Goal: Find specific page/section: Locate item on page

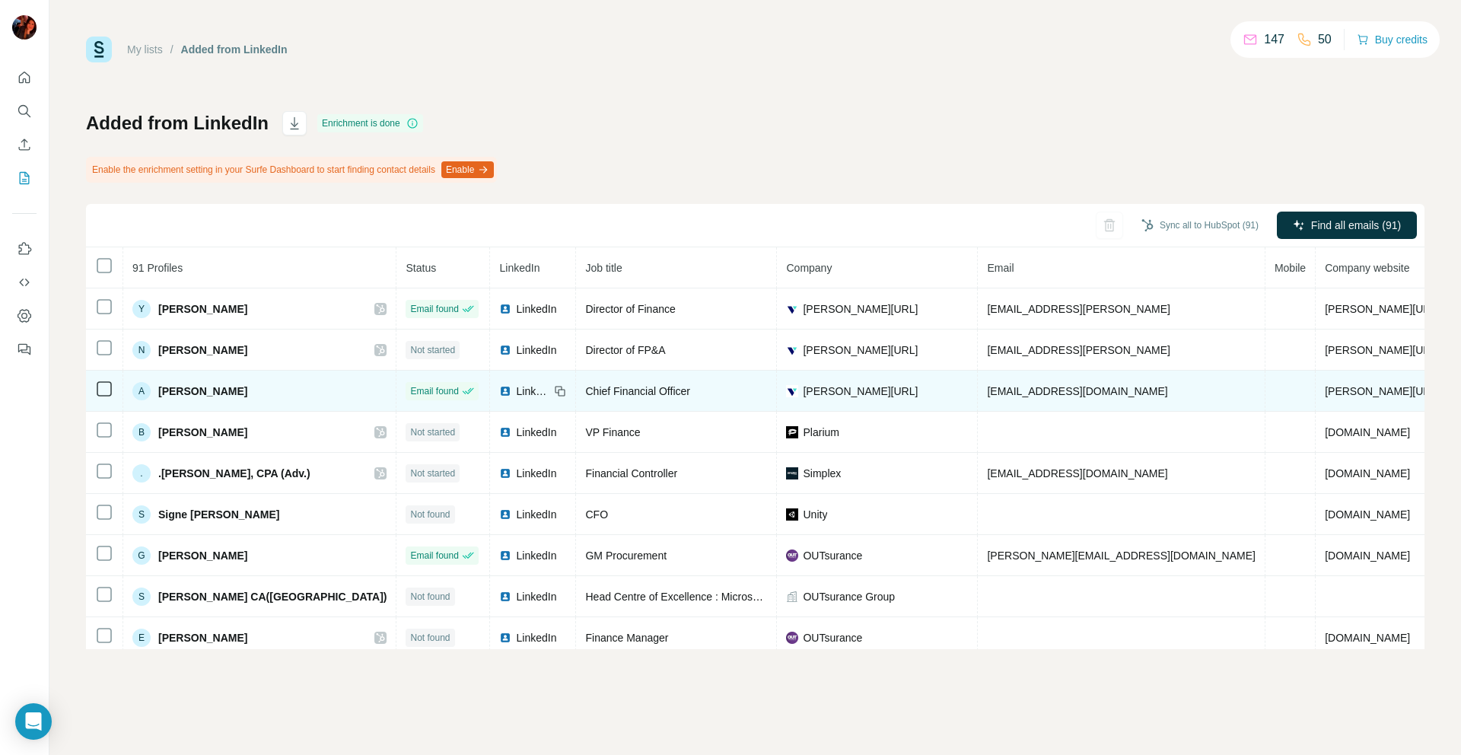
click at [240, 396] on div "A [PERSON_NAME]" at bounding box center [259, 391] width 254 height 18
click at [271, 396] on div "A [PERSON_NAME]" at bounding box center [259, 391] width 254 height 18
click at [175, 390] on span "[PERSON_NAME]" at bounding box center [202, 390] width 89 height 15
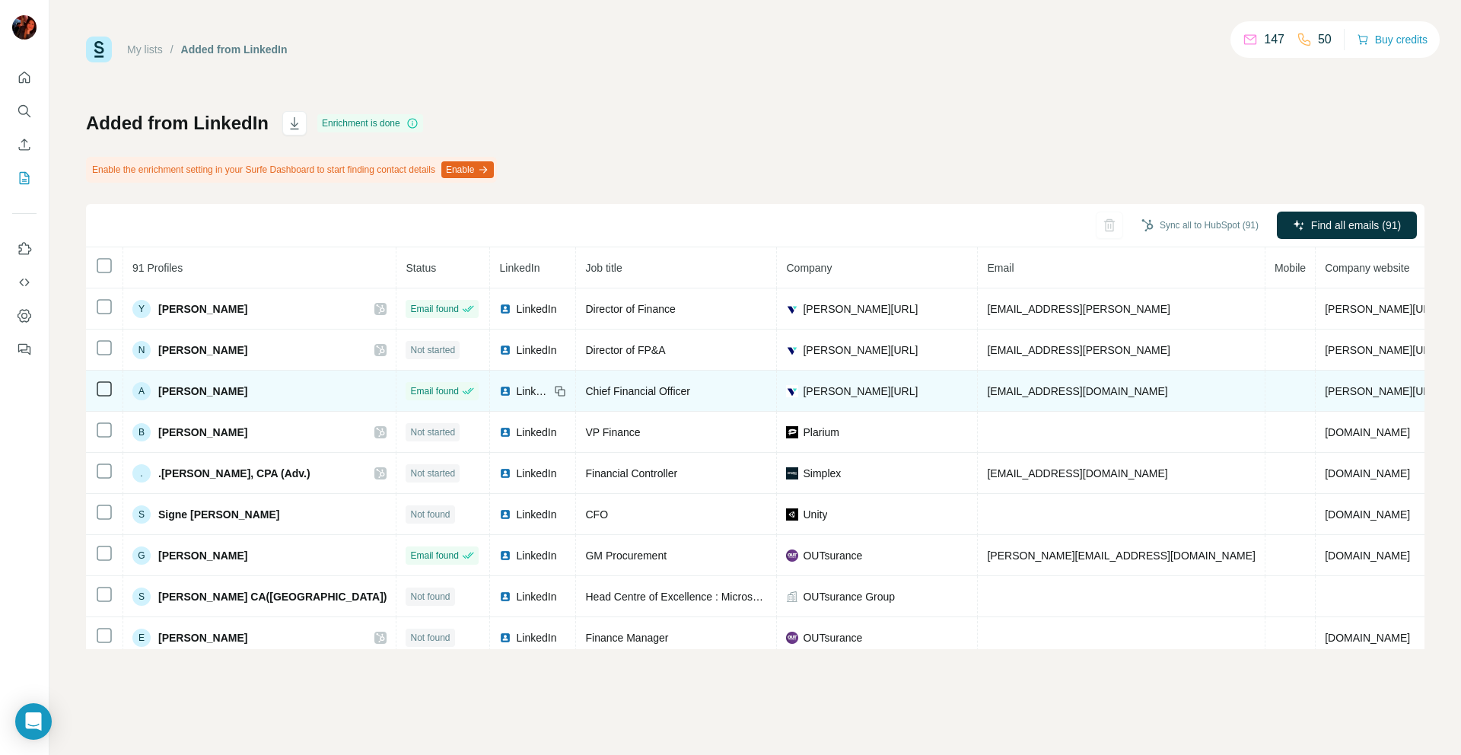
click at [318, 390] on td "A [PERSON_NAME]" at bounding box center [259, 391] width 273 height 41
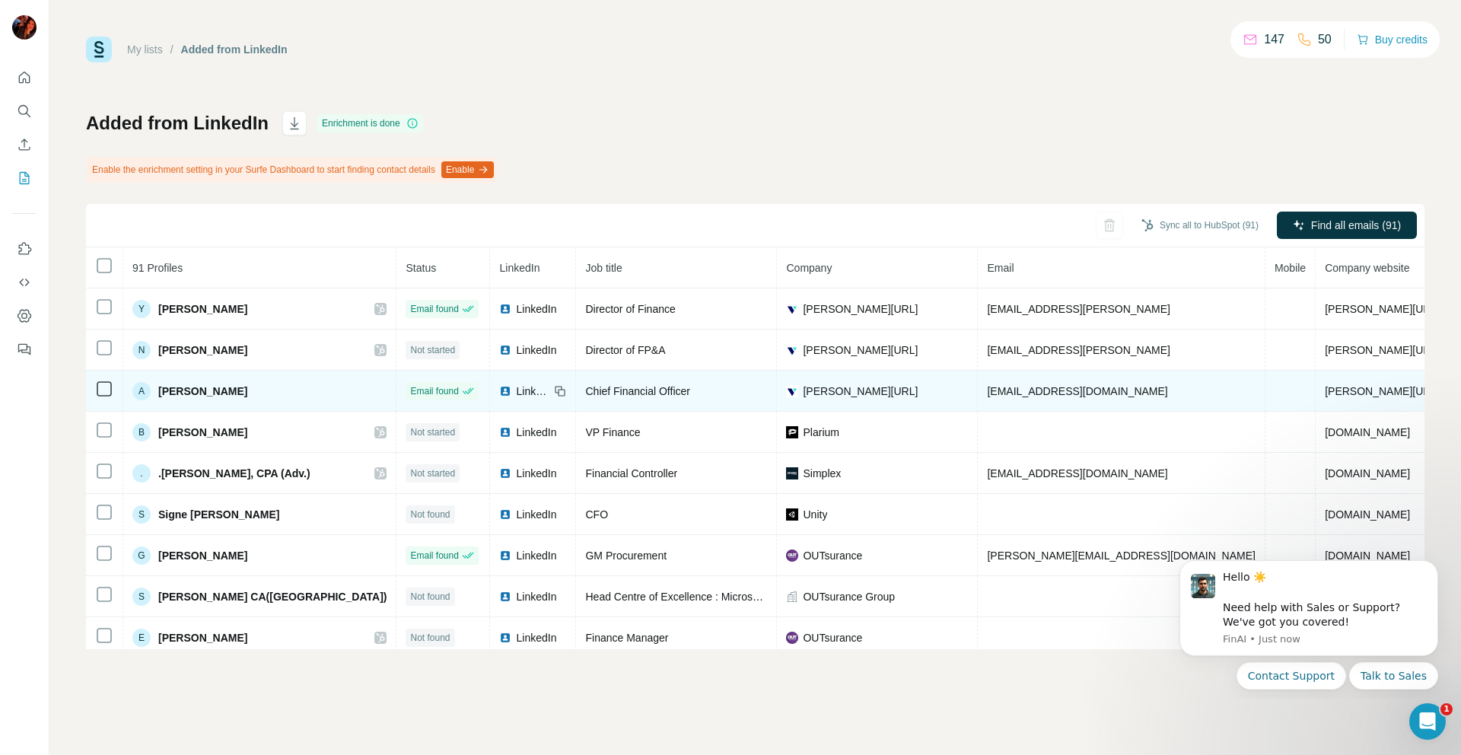
click at [587, 401] on td "Chief Financial Officer" at bounding box center [676, 391] width 201 height 41
click at [793, 377] on td "[PERSON_NAME][URL]" at bounding box center [877, 391] width 201 height 41
